Goal: Information Seeking & Learning: Find contact information

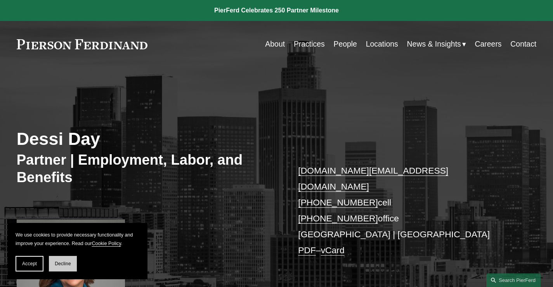
click at [62, 257] on button "Decline" at bounding box center [63, 264] width 28 height 16
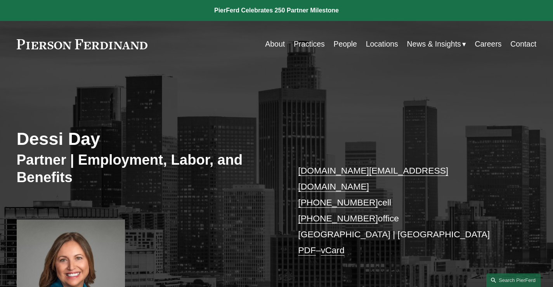
click at [83, 47] on link at bounding box center [82, 44] width 131 height 10
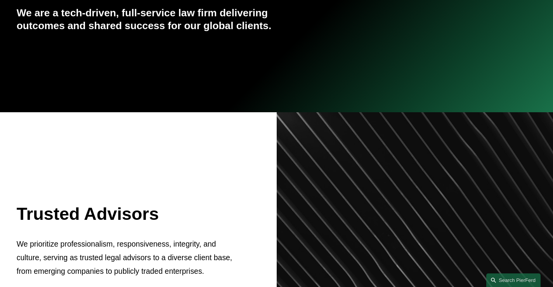
scroll to position [39, 0]
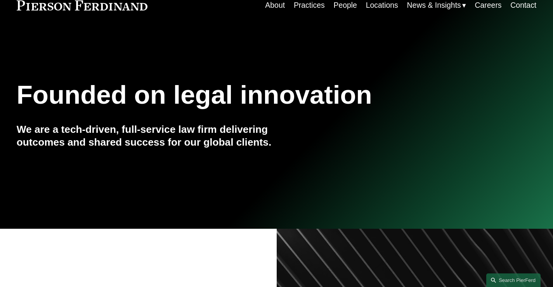
click at [371, 2] on link "Locations" at bounding box center [382, 5] width 32 height 15
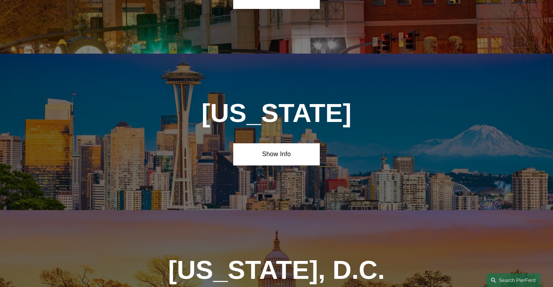
scroll to position [3206, 0]
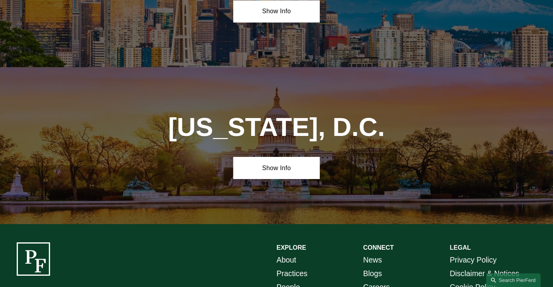
click at [285, 280] on link "People" at bounding box center [287, 287] width 23 height 14
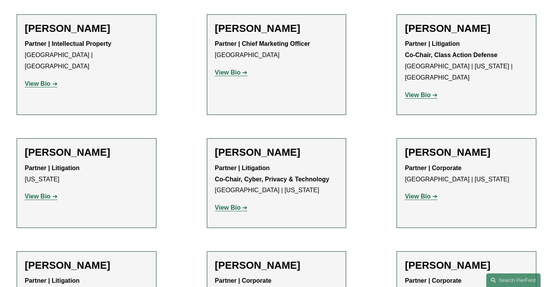
scroll to position [6825, 0]
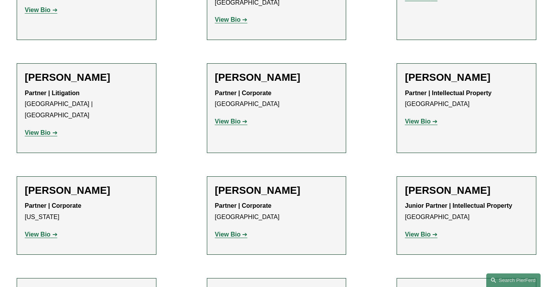
scroll to position [4925, 0]
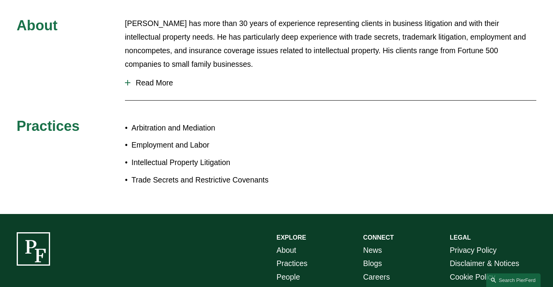
scroll to position [349, 0]
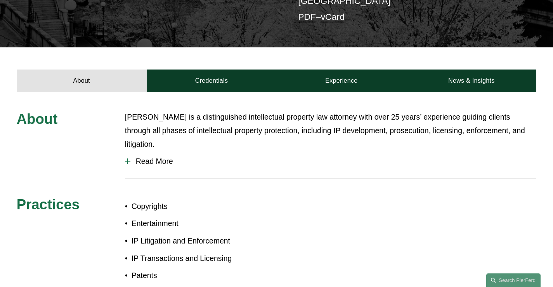
scroll to position [271, 0]
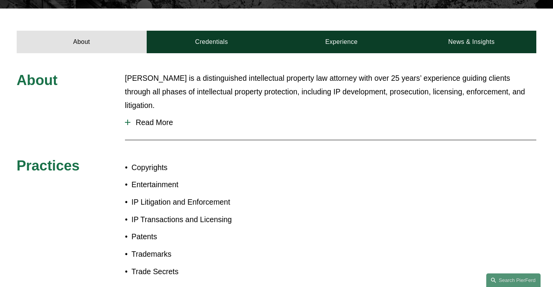
click at [154, 118] on span "Read More" at bounding box center [333, 122] width 406 height 9
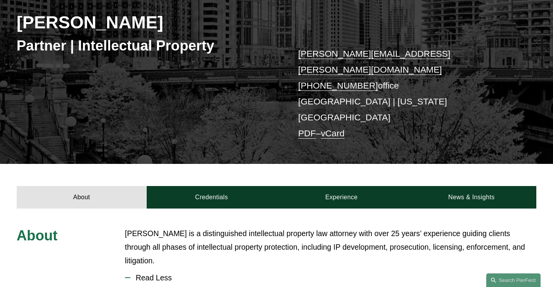
scroll to position [155, 0]
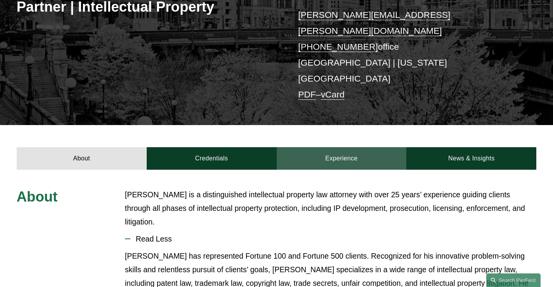
click at [318, 147] on link "Experience" at bounding box center [341, 158] width 130 height 22
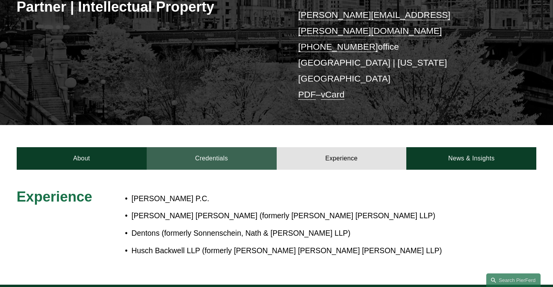
click at [195, 147] on link "Credentials" at bounding box center [212, 158] width 130 height 22
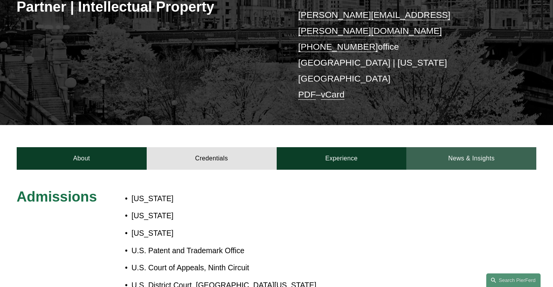
click at [446, 147] on link "News & Insights" at bounding box center [471, 158] width 130 height 22
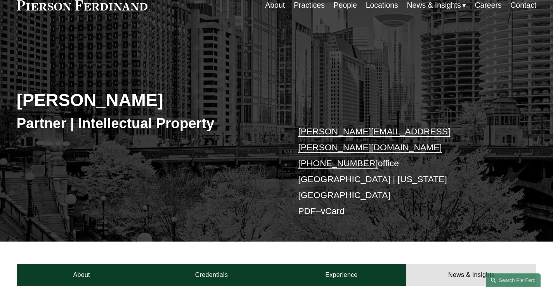
scroll to position [0, 0]
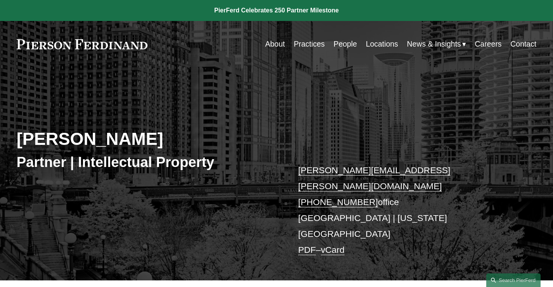
click at [107, 140] on h2 "[PERSON_NAME]" at bounding box center [147, 138] width 260 height 21
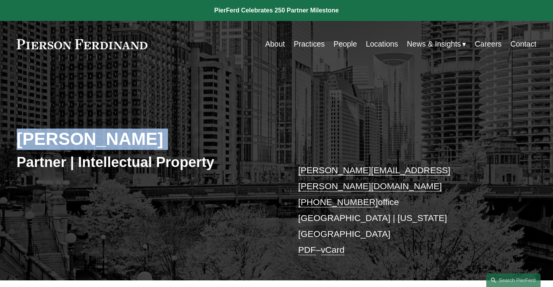
click at [107, 140] on h2 "[PERSON_NAME]" at bounding box center [147, 138] width 260 height 21
copy div "[PERSON_NAME]"
